Goal: Use online tool/utility: Utilize a website feature to perform a specific function

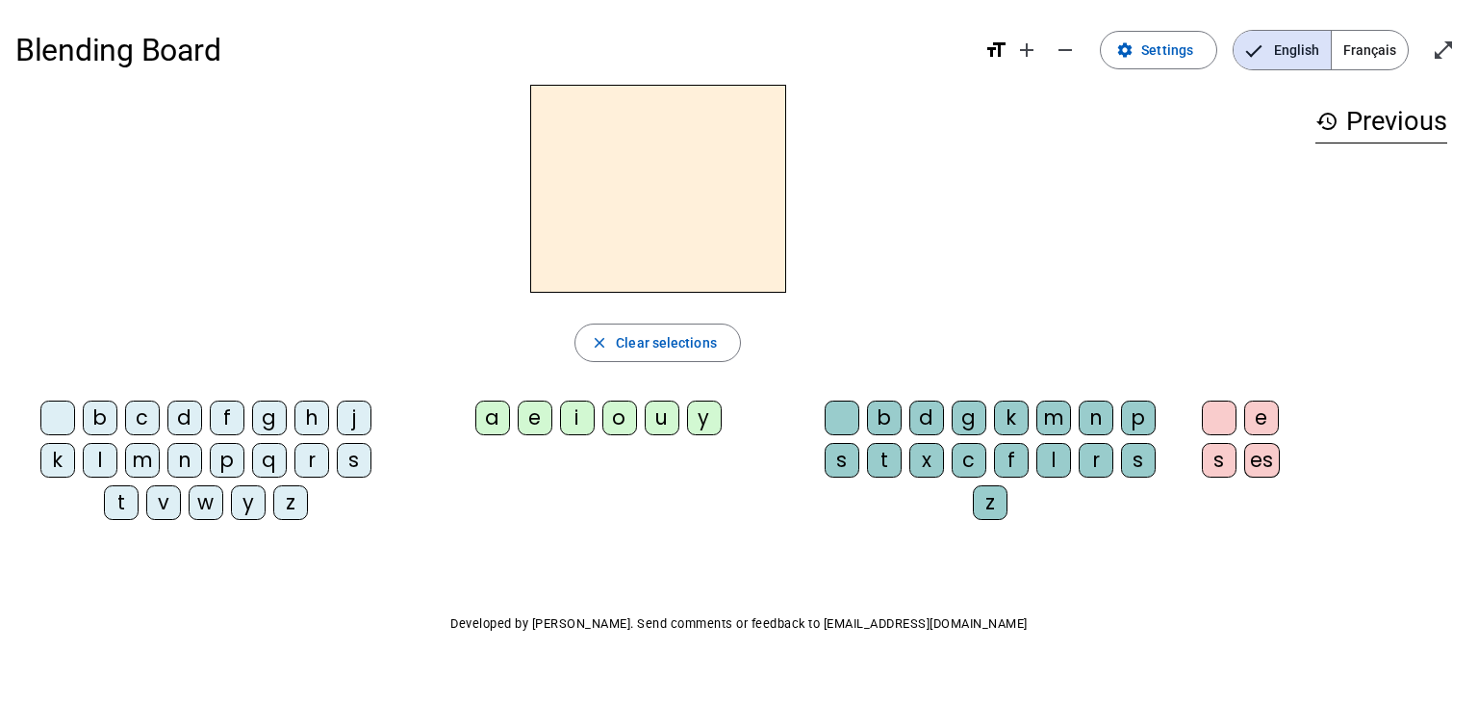
click at [533, 408] on div "e" at bounding box center [535, 417] width 35 height 35
click at [98, 460] on div "l" at bounding box center [100, 460] width 35 height 35
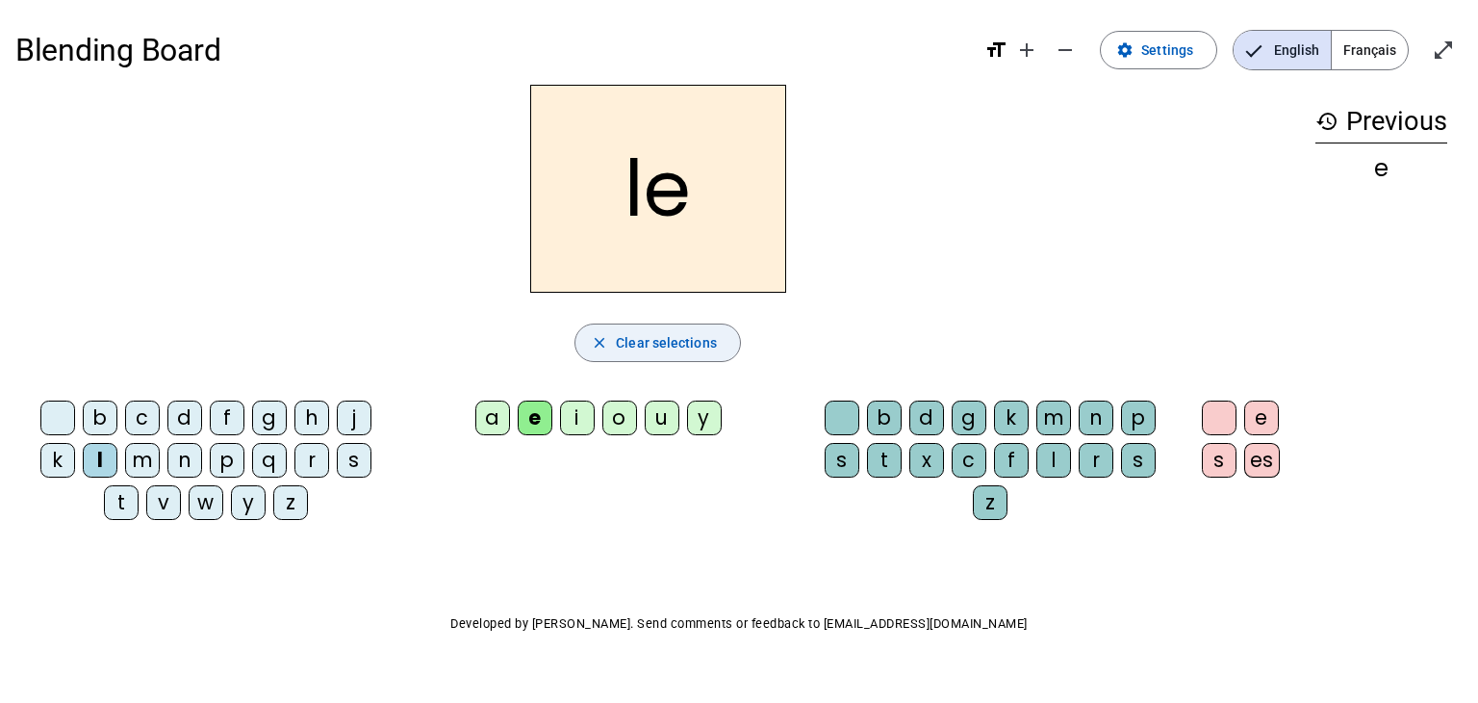
click at [644, 336] on span "Clear selections" at bounding box center [666, 342] width 101 height 23
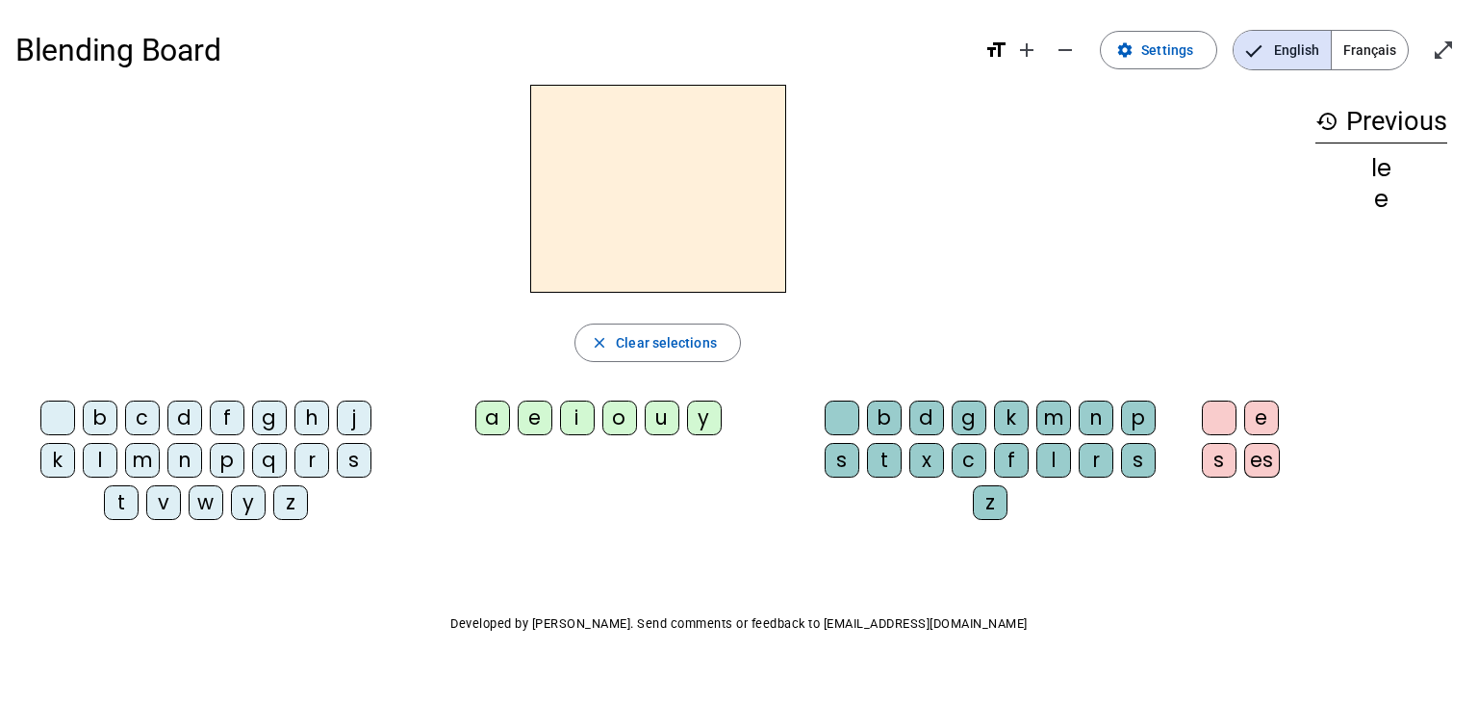
click at [548, 414] on div "e" at bounding box center [535, 417] width 35 height 35
click at [364, 422] on div "j" at bounding box center [354, 417] width 35 height 35
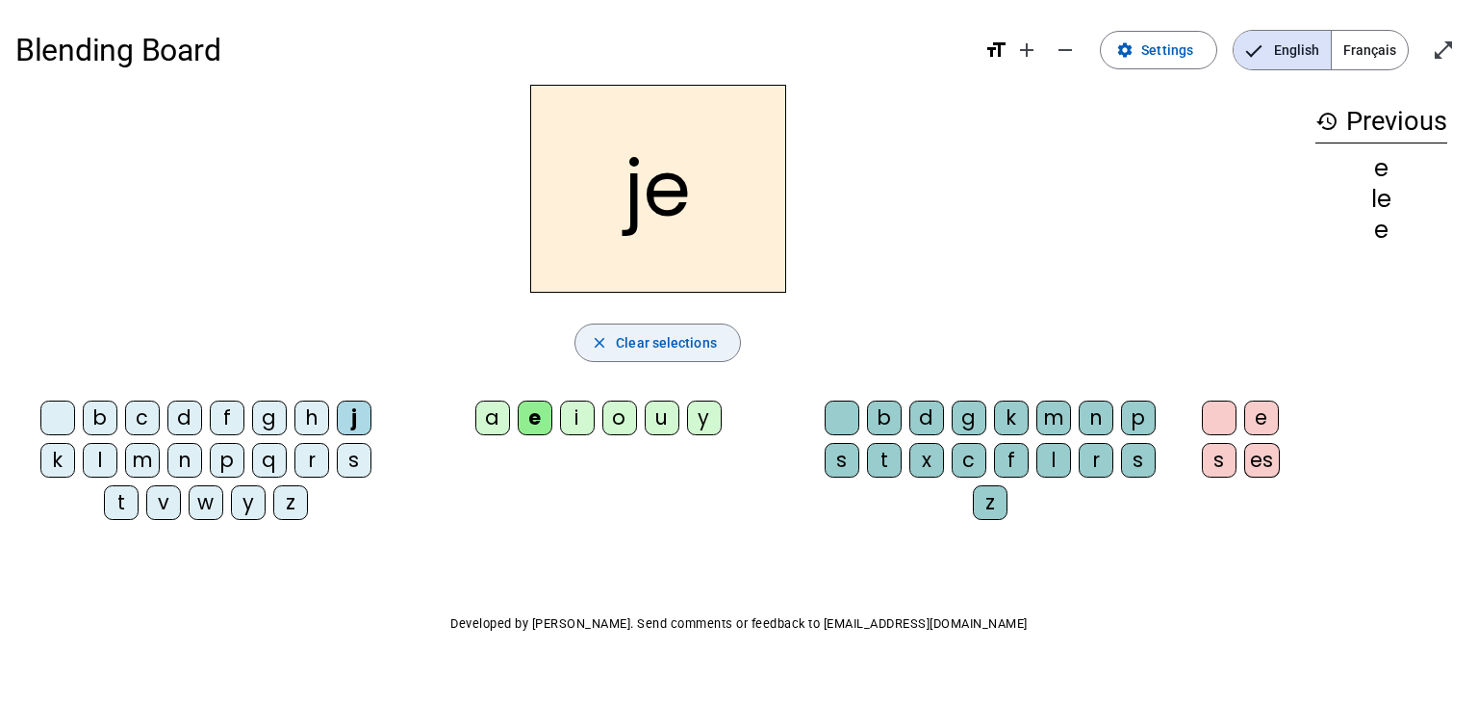
click at [600, 337] on mat-icon "close" at bounding box center [599, 342] width 17 height 17
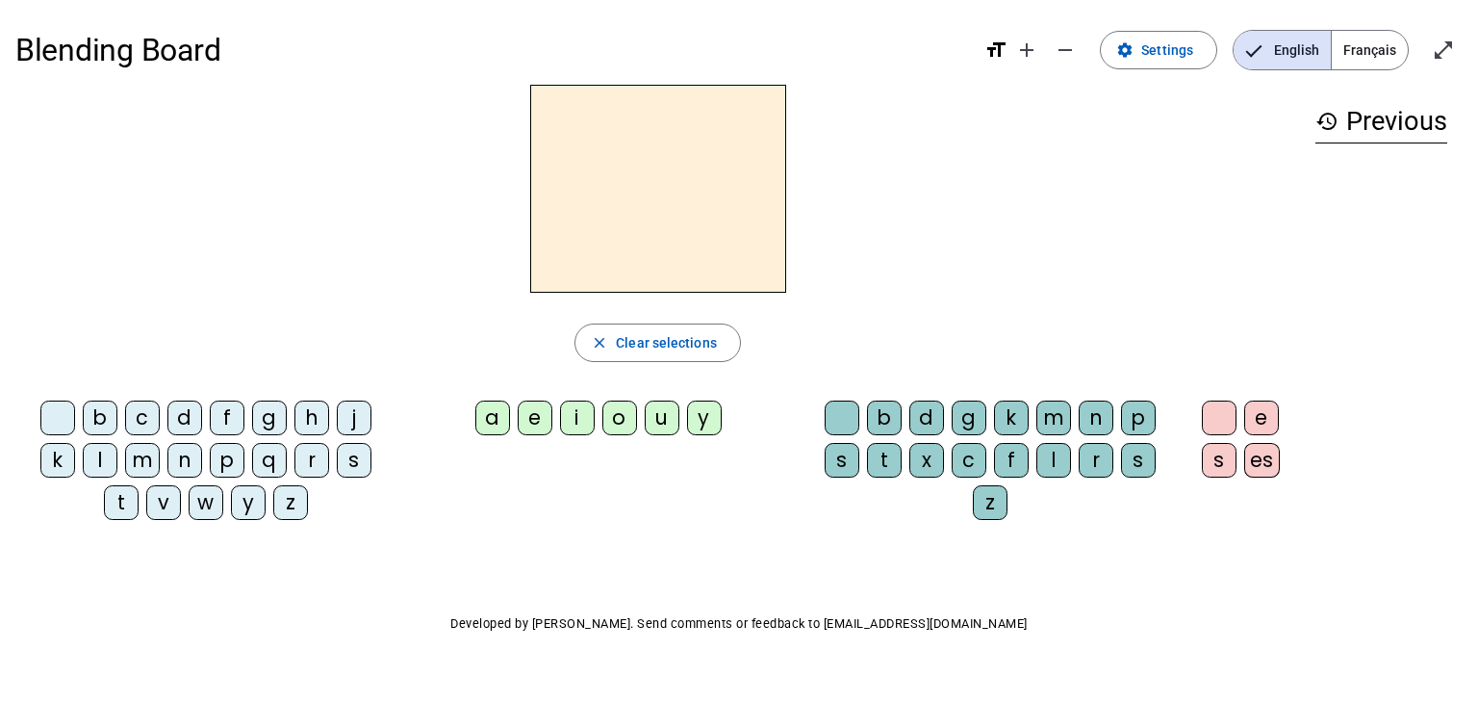
click at [231, 424] on div "f" at bounding box center [227, 417] width 35 height 35
click at [492, 413] on div "a" at bounding box center [492, 417] width 35 height 35
click at [924, 416] on div "d" at bounding box center [926, 417] width 35 height 35
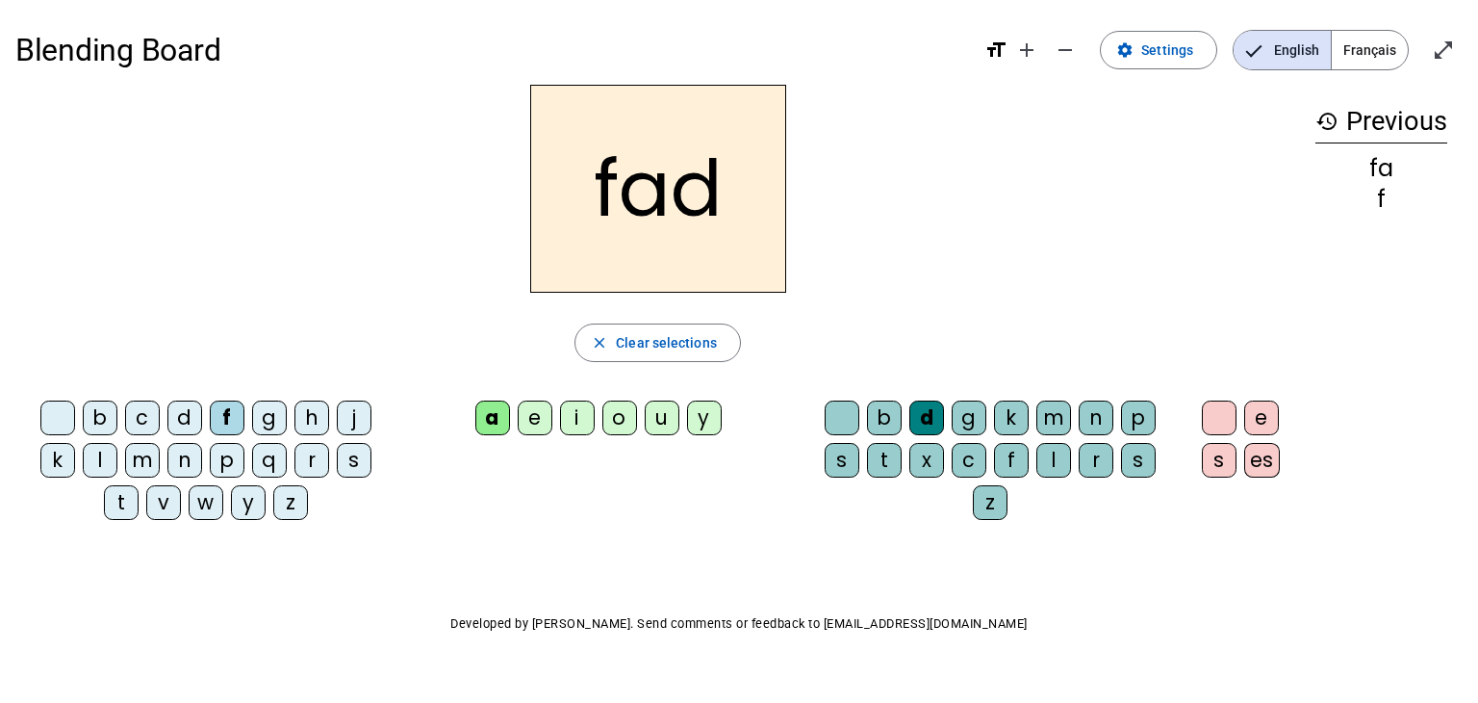
click at [1271, 422] on div "e" at bounding box center [1261, 417] width 35 height 35
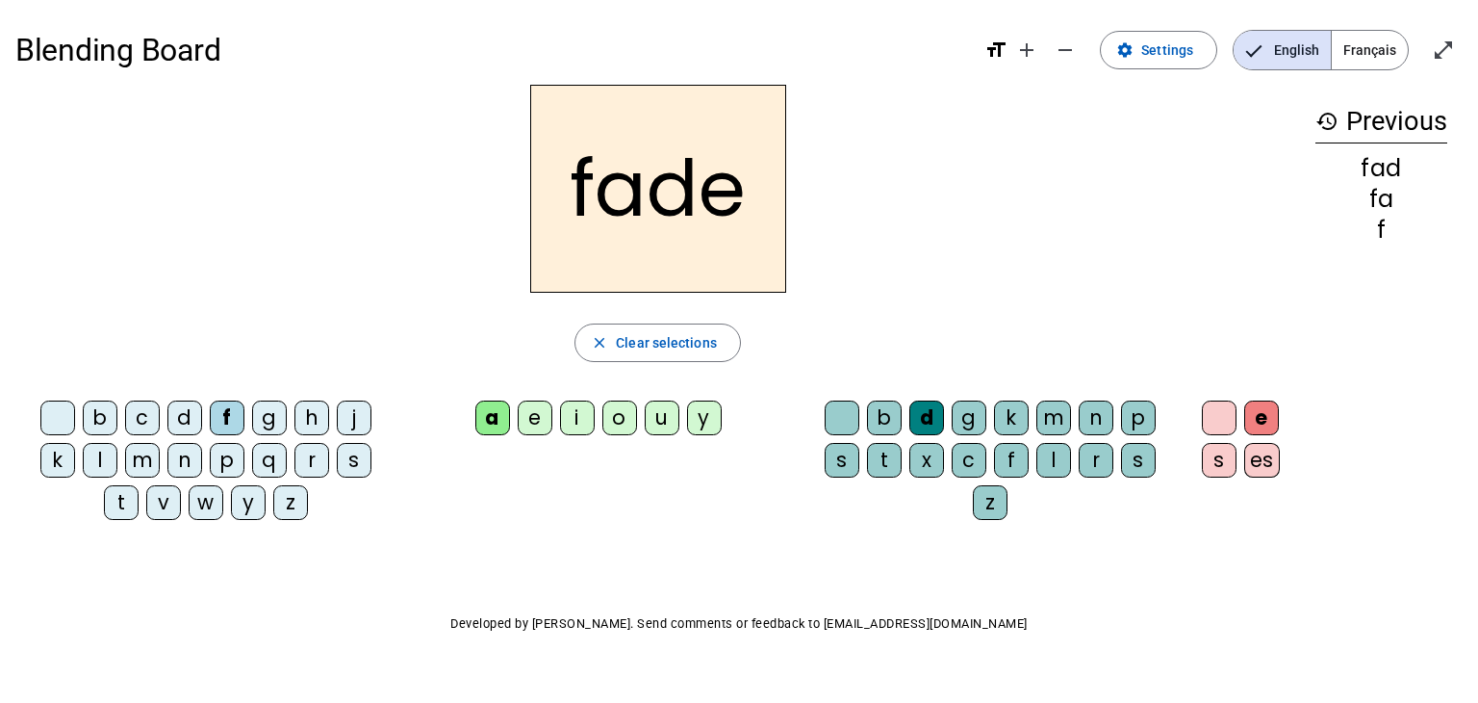
click at [1269, 464] on div "es" at bounding box center [1262, 460] width 36 height 35
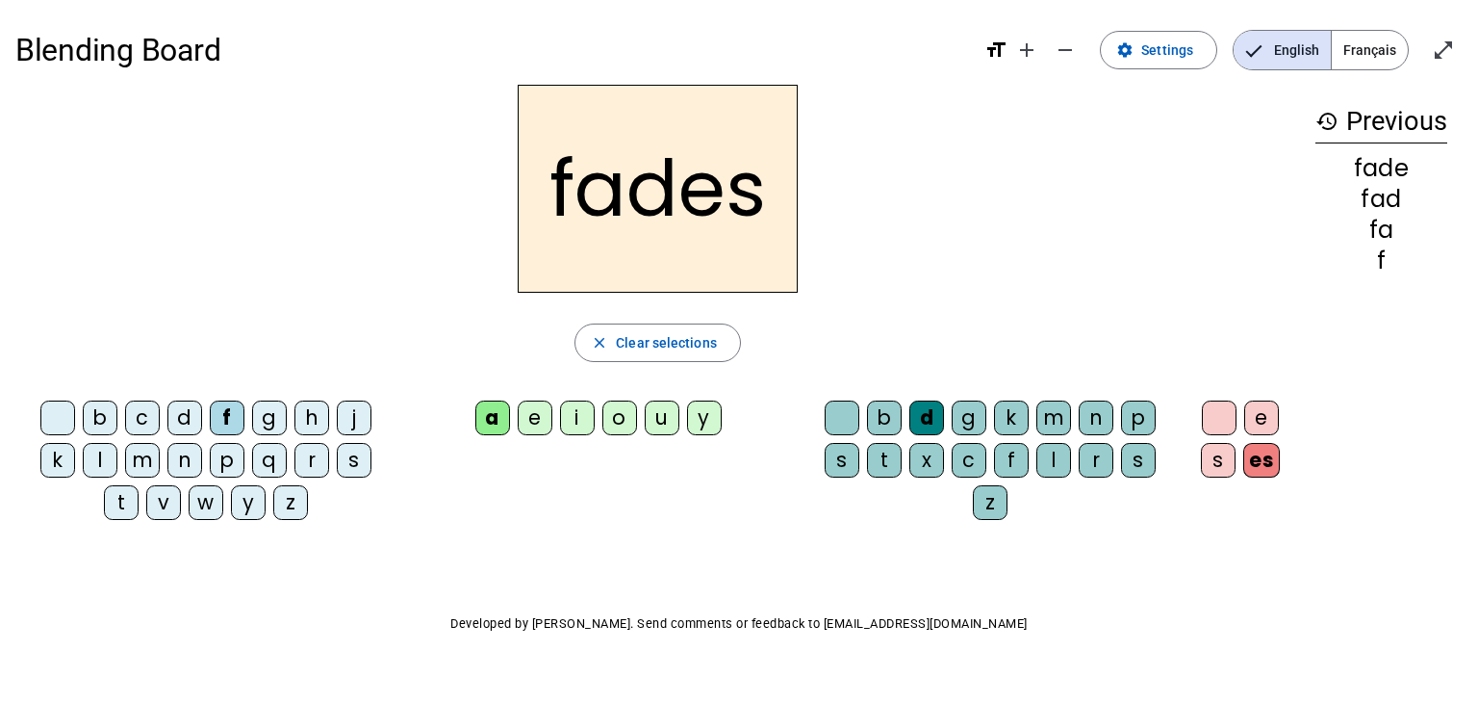
click at [1227, 464] on div "s" at bounding box center [1218, 460] width 35 height 35
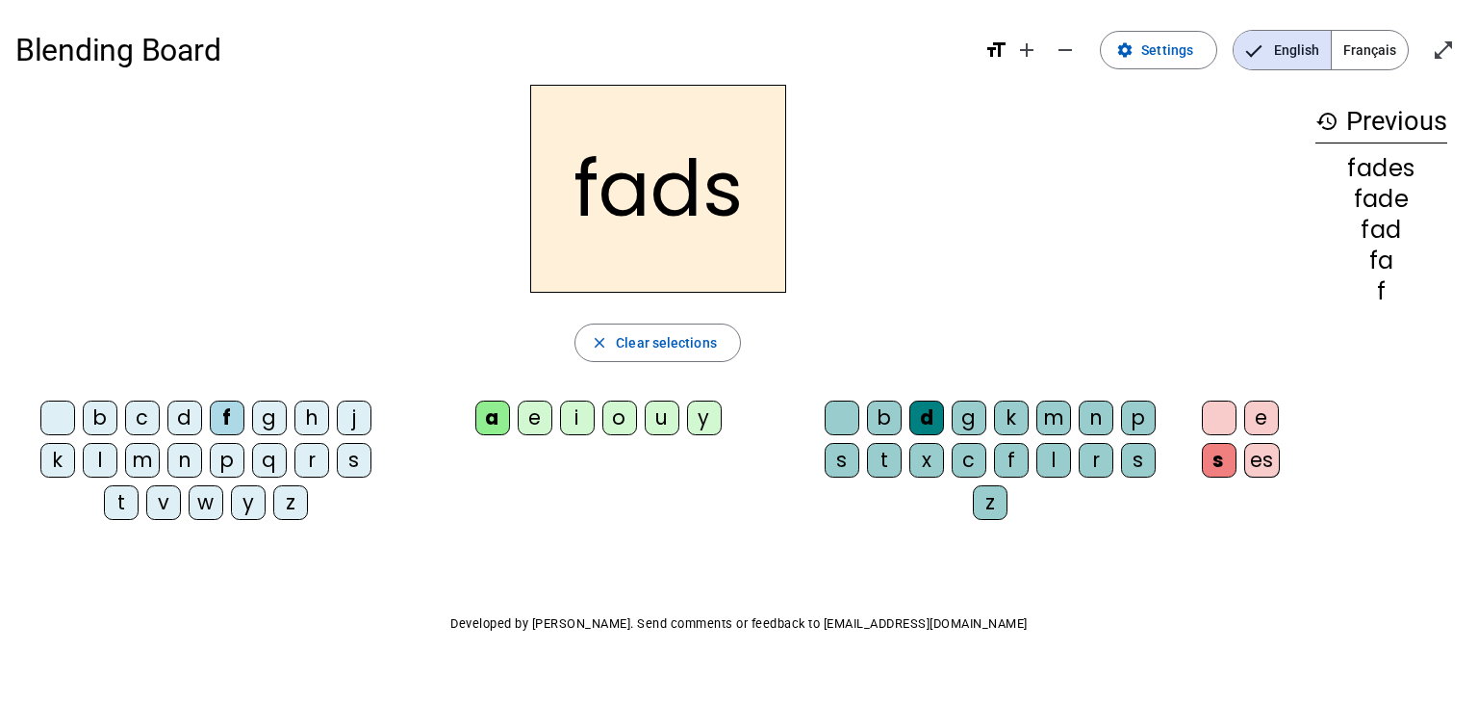
click at [1136, 420] on div "p" at bounding box center [1138, 417] width 35 height 35
click at [1251, 421] on div "e" at bounding box center [1261, 417] width 35 height 35
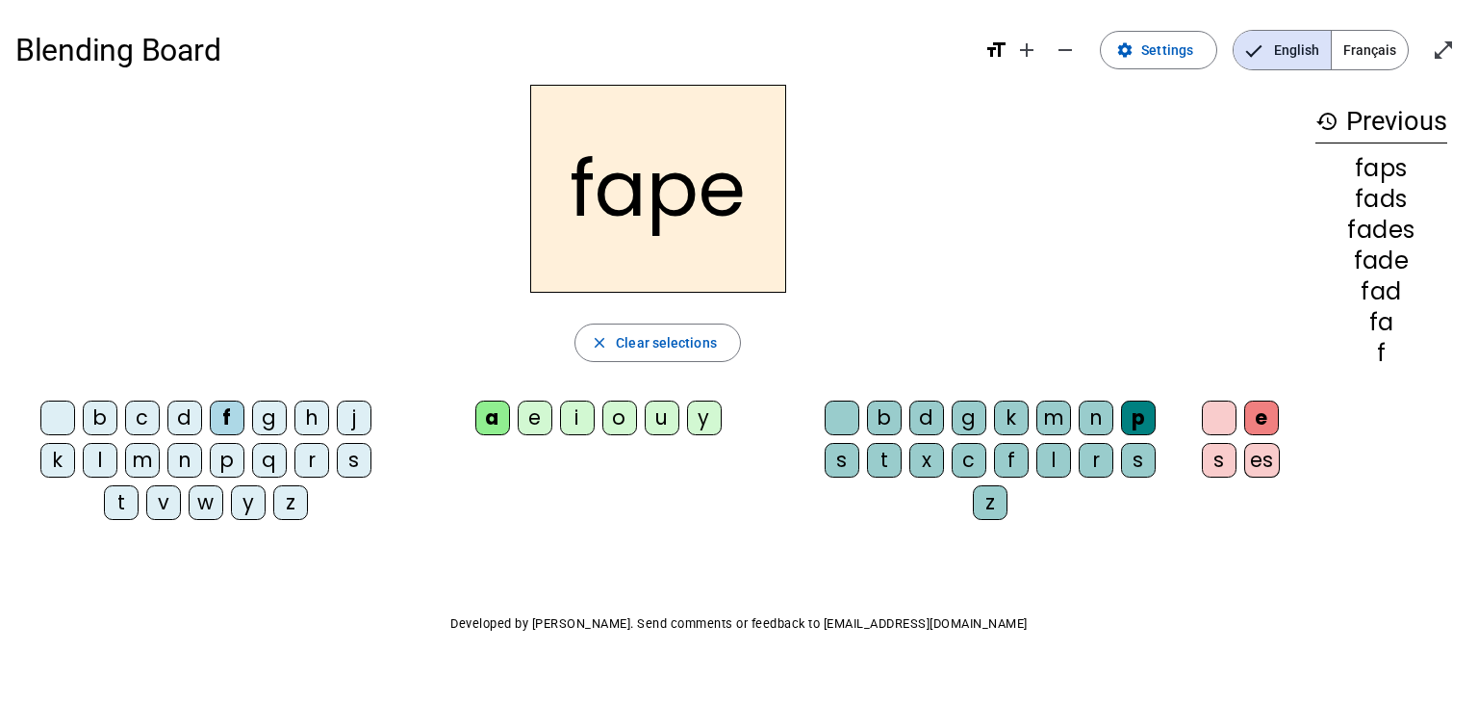
click at [970, 422] on div "g" at bounding box center [969, 417] width 35 height 35
click at [929, 422] on div "d" at bounding box center [926, 417] width 35 height 35
